Goal: Information Seeking & Learning: Learn about a topic

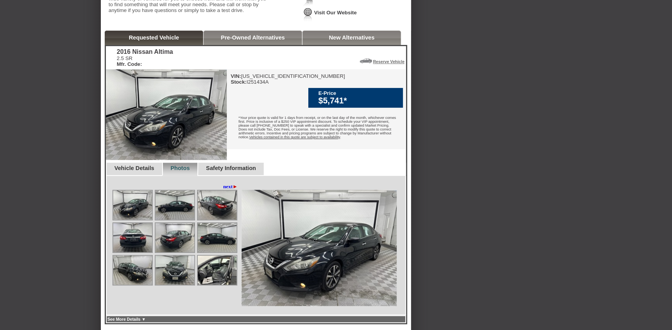
scroll to position [149, 0]
click at [242, 41] on link "Pre-Owned Alternatives" at bounding box center [253, 38] width 64 height 6
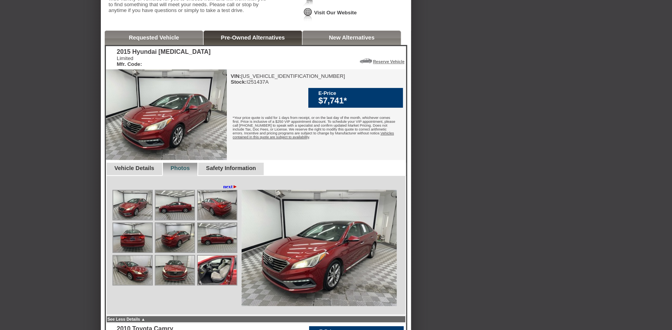
click at [339, 41] on link "New Alternatives" at bounding box center [352, 38] width 46 height 6
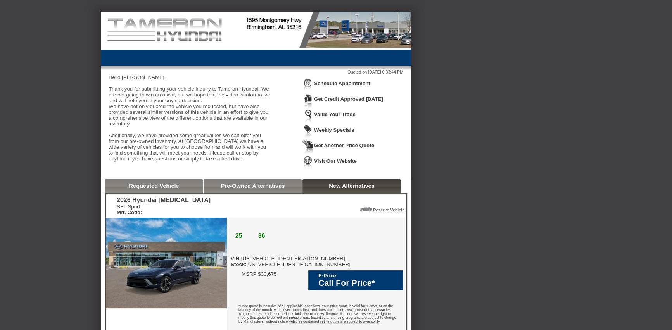
scroll to position [0, 0]
click at [149, 189] on link "Requested Vehicle" at bounding box center [154, 186] width 50 height 6
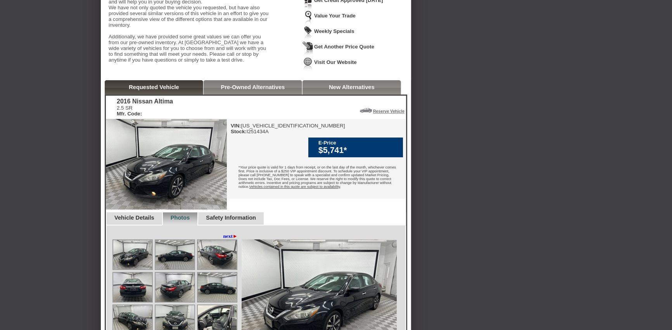
scroll to position [149, 0]
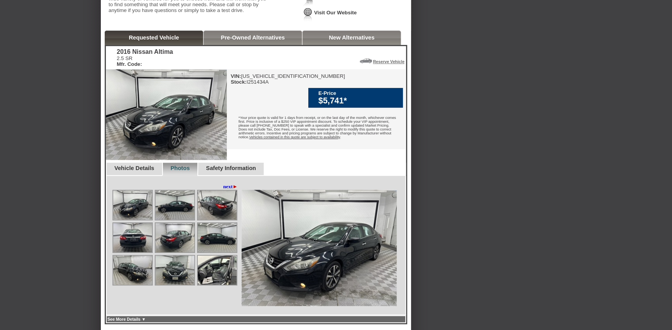
click at [139, 171] on link "Vehicle Details" at bounding box center [134, 168] width 40 height 6
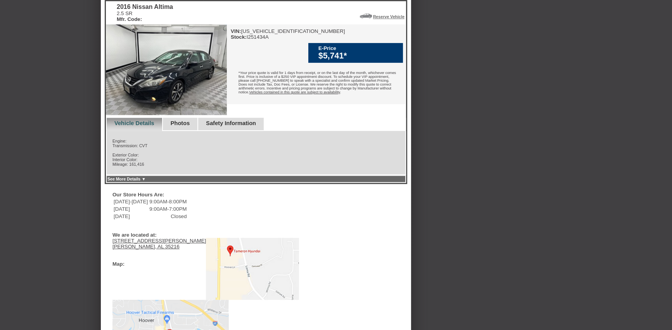
scroll to position [194, 0]
click at [189, 126] on link "Photos" at bounding box center [180, 123] width 19 height 6
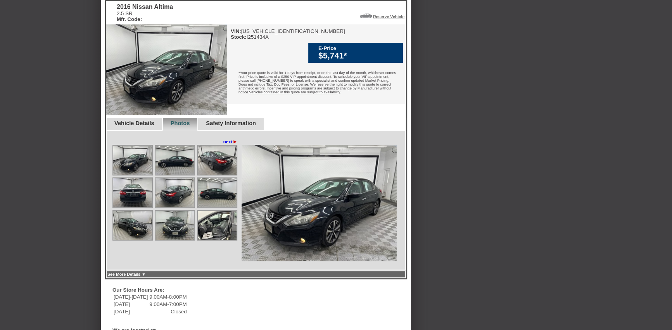
click at [235, 145] on span "►" at bounding box center [235, 142] width 5 height 6
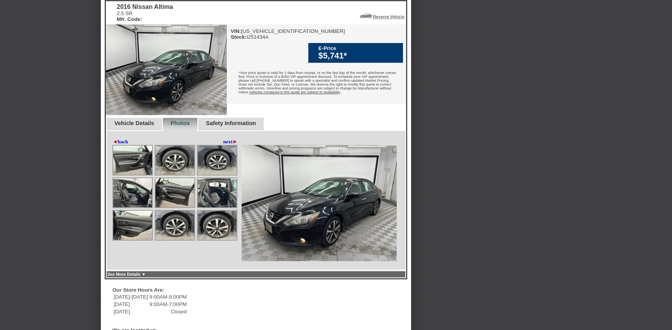
click at [116, 145] on span "◄" at bounding box center [114, 142] width 5 height 6
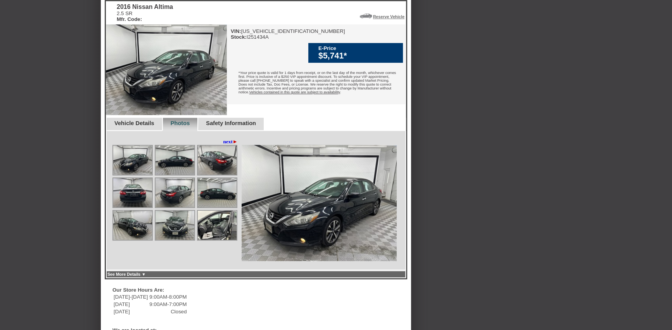
click at [130, 175] on img at bounding box center [132, 160] width 39 height 29
click at [174, 175] on img at bounding box center [175, 160] width 39 height 29
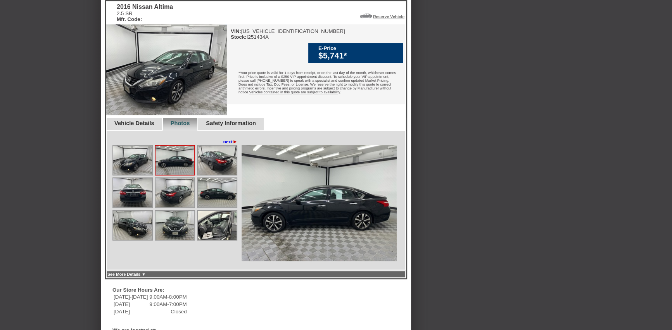
click at [210, 175] on img at bounding box center [217, 160] width 39 height 29
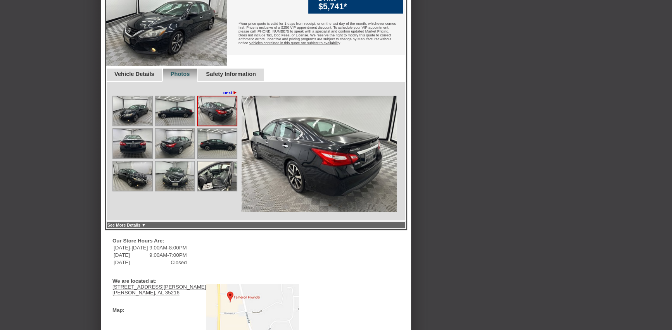
scroll to position [243, 0]
click at [146, 227] on link "See More Details ▼" at bounding box center [126, 225] width 38 height 5
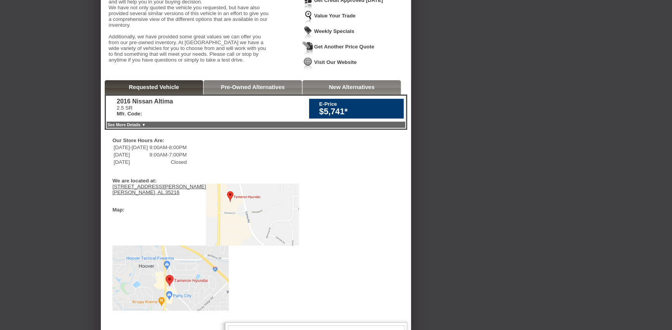
scroll to position [99, 0]
click at [152, 90] on link "Requested Vehicle" at bounding box center [154, 87] width 50 height 6
click at [146, 127] on link "See More Details ▼" at bounding box center [126, 125] width 38 height 5
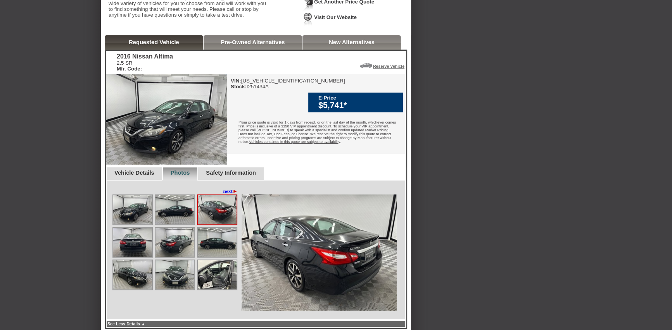
scroll to position [149, 0]
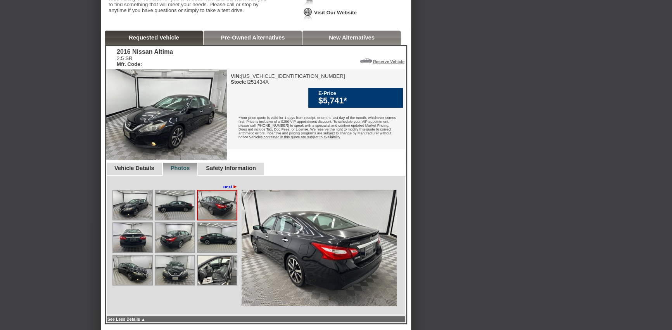
click at [176, 220] on img at bounding box center [175, 205] width 39 height 29
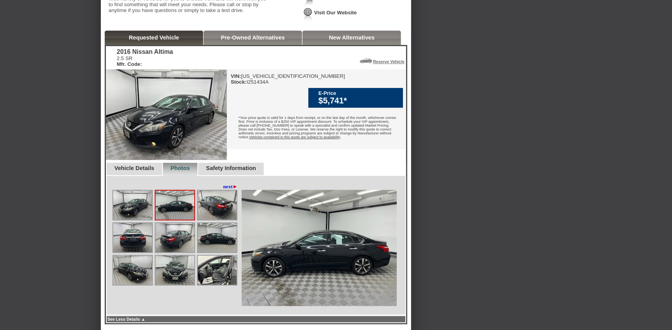
click at [222, 220] on img at bounding box center [217, 205] width 39 height 29
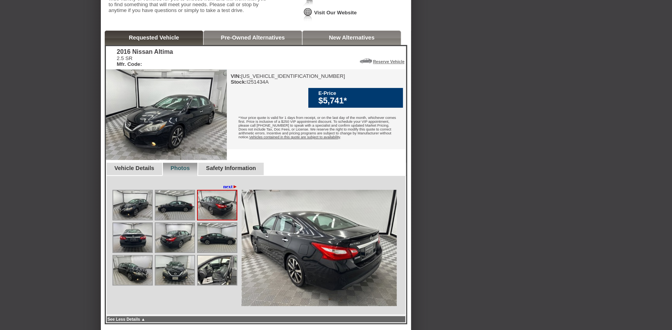
click at [132, 252] on img at bounding box center [132, 237] width 39 height 29
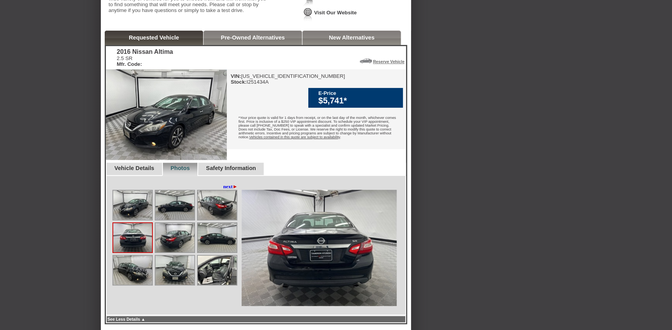
click at [176, 252] on img at bounding box center [175, 237] width 39 height 29
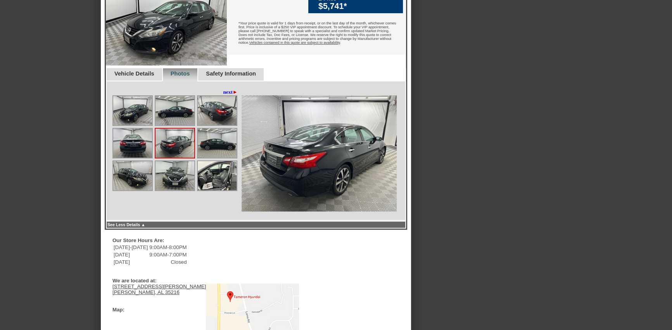
scroll to position [247, 0]
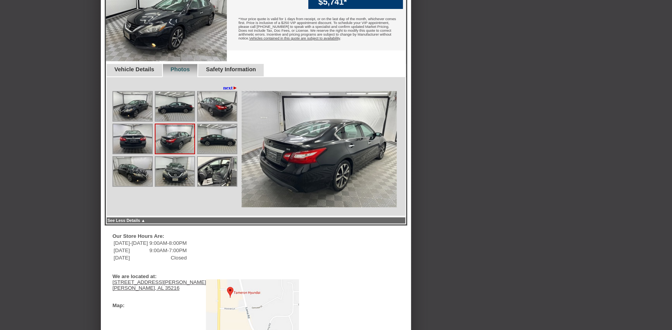
click at [221, 154] on img at bounding box center [217, 138] width 39 height 29
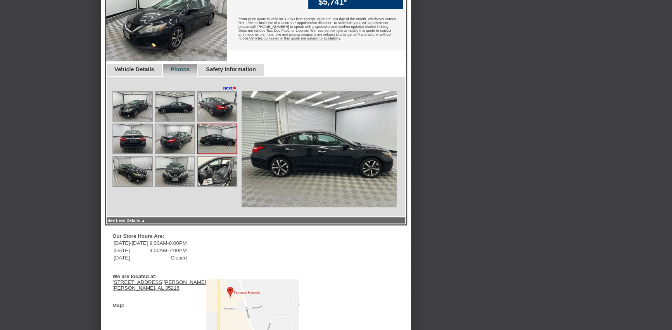
click at [133, 186] on img at bounding box center [132, 171] width 39 height 29
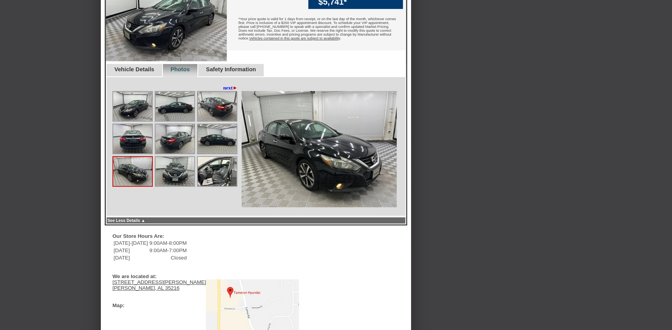
click at [174, 186] on img at bounding box center [175, 171] width 39 height 29
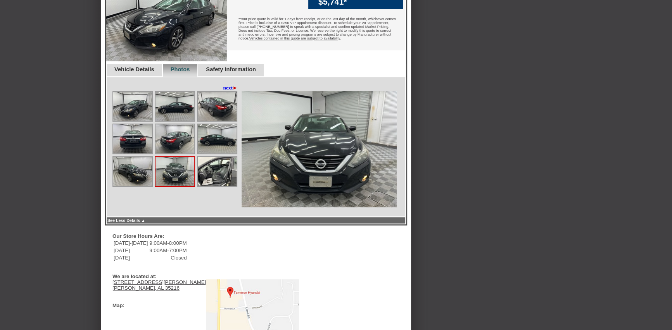
click at [216, 186] on img at bounding box center [217, 171] width 39 height 29
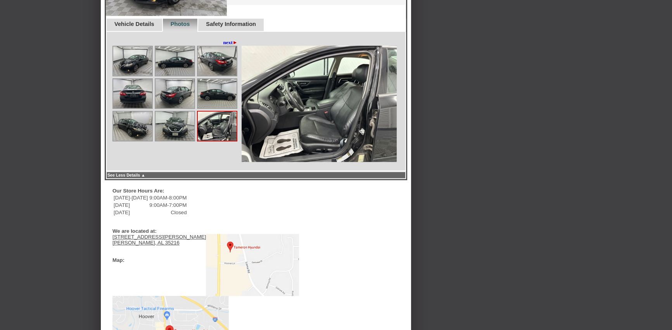
scroll to position [297, 0]
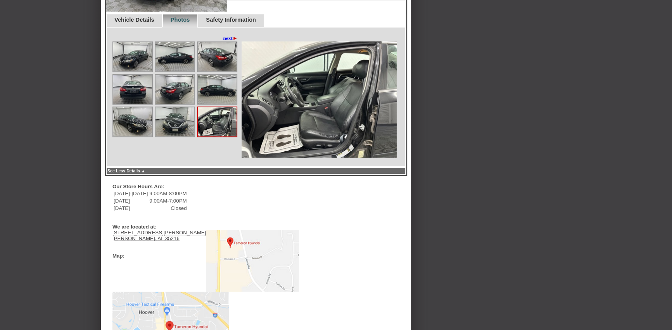
click at [234, 41] on span "►" at bounding box center [235, 38] width 5 height 6
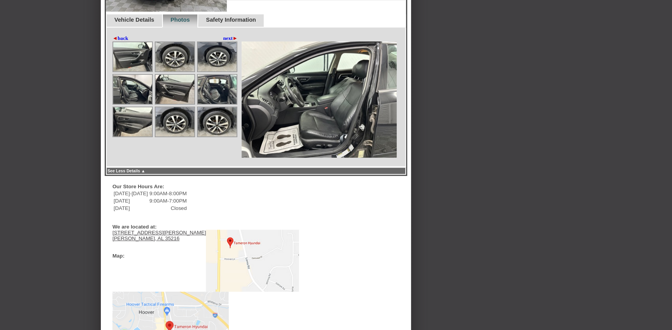
click at [135, 71] on img at bounding box center [132, 56] width 39 height 29
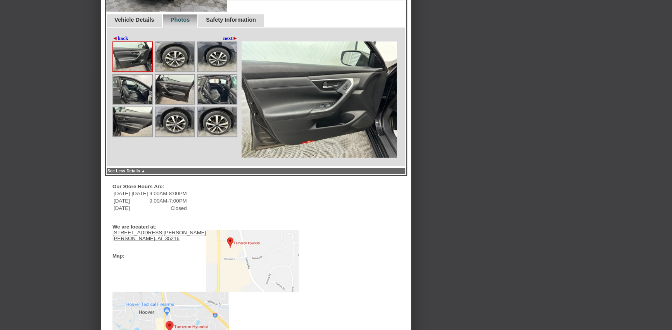
click at [176, 71] on img at bounding box center [175, 56] width 39 height 29
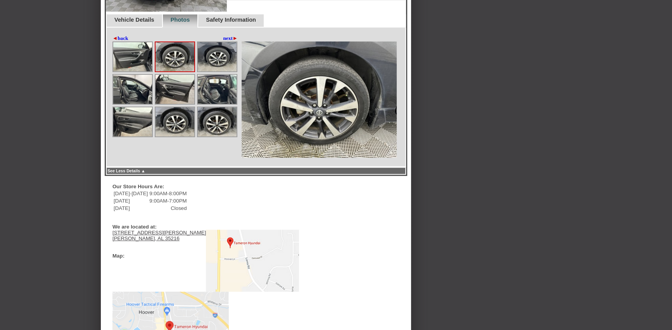
click at [216, 71] on img at bounding box center [217, 56] width 39 height 29
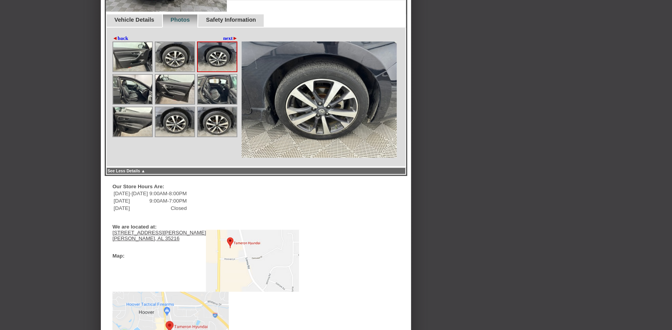
click at [134, 104] on img at bounding box center [132, 89] width 39 height 29
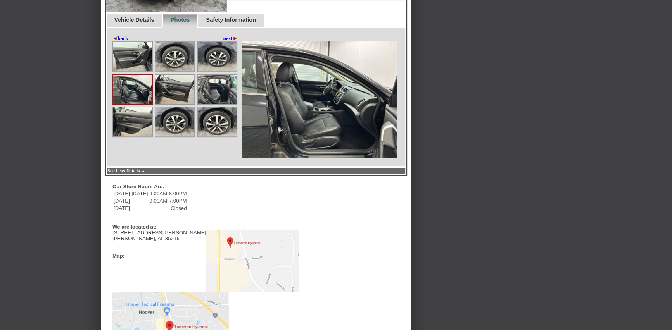
click at [171, 104] on img at bounding box center [175, 89] width 39 height 29
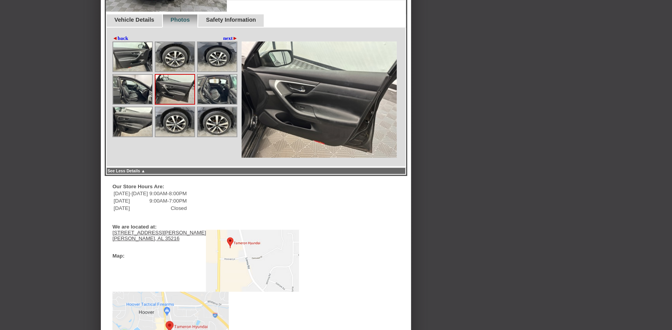
click at [213, 104] on img at bounding box center [217, 89] width 39 height 29
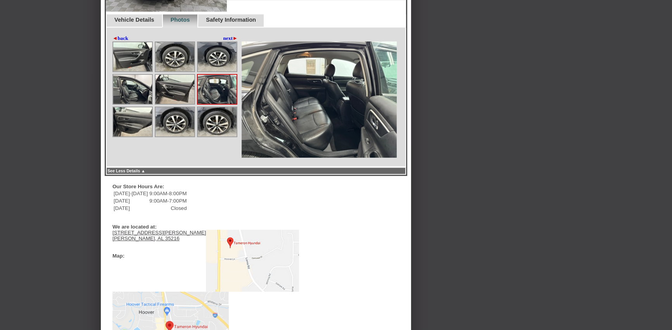
click at [136, 137] on img at bounding box center [132, 121] width 39 height 29
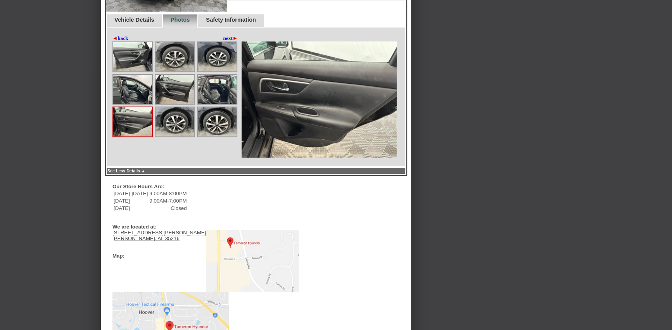
click at [181, 137] on img at bounding box center [175, 121] width 39 height 29
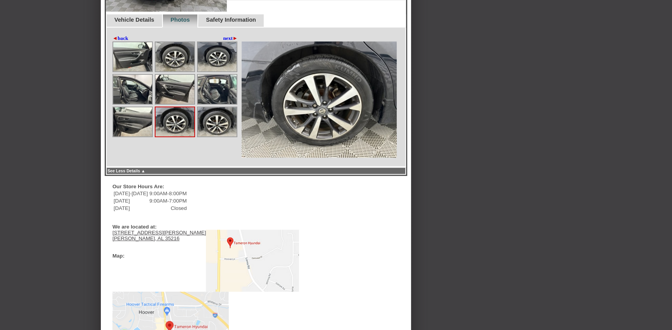
click at [216, 137] on img at bounding box center [217, 121] width 39 height 29
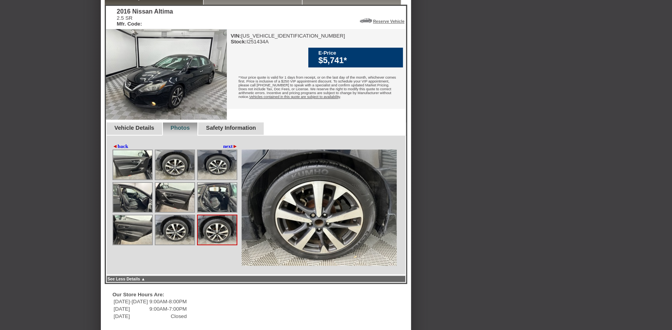
scroll to position [188, 0]
click at [138, 131] on link "Vehicle Details" at bounding box center [134, 128] width 40 height 6
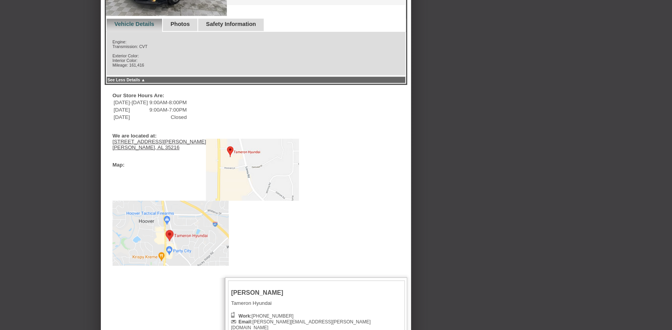
scroll to position [293, 0]
click at [138, 76] on div "Engine: Transmission: CVT Exterior Color: Interior Color: Mileage: 161,416" at bounding box center [256, 54] width 300 height 44
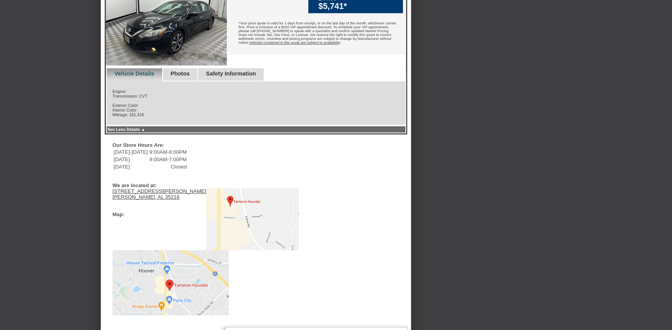
click at [237, 77] on link "Safety Information" at bounding box center [231, 74] width 50 height 6
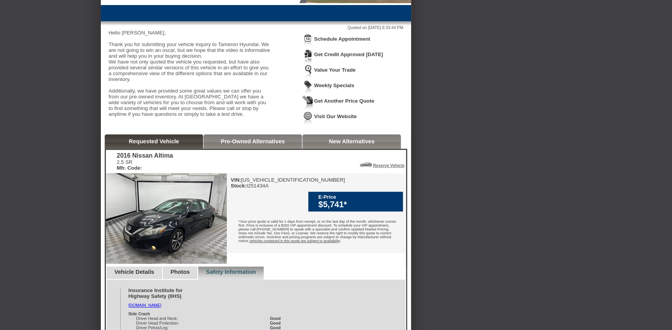
scroll to position [49, 0]
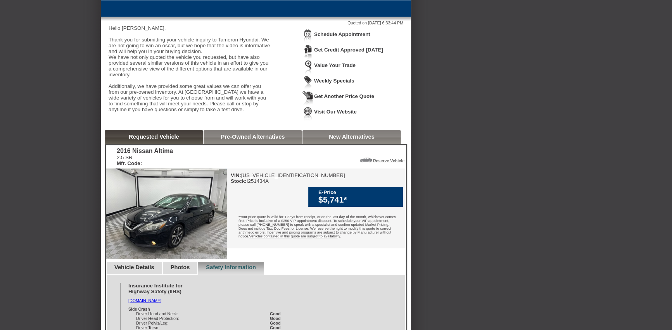
click at [140, 140] on link "Requested Vehicle" at bounding box center [154, 137] width 50 height 6
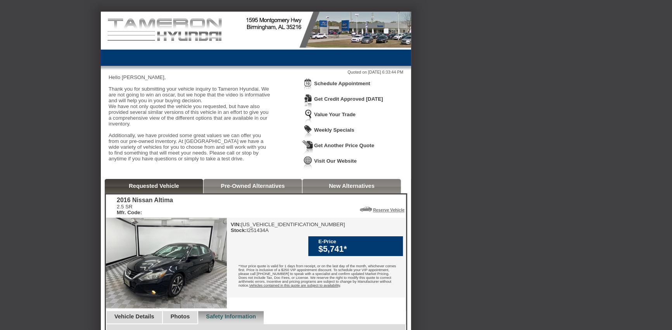
scroll to position [0, 0]
